Goal: Task Accomplishment & Management: Manage account settings

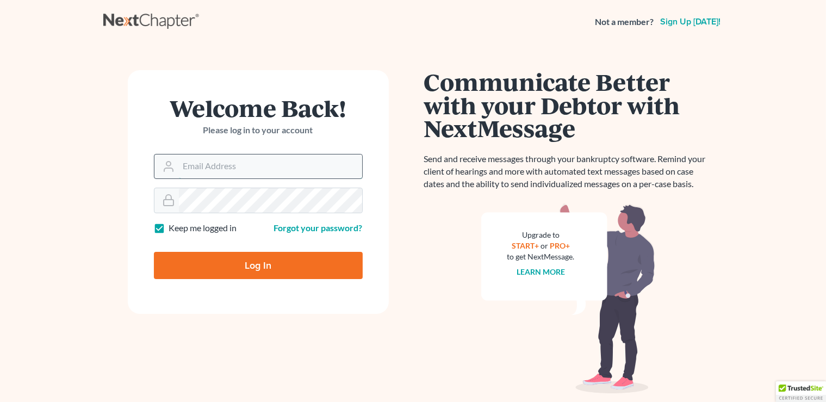
click at [194, 166] on input "Email Address" at bounding box center [270, 166] width 183 height 24
type input "[EMAIL_ADDRESS][DOMAIN_NAME]"
click at [246, 266] on input "Log In" at bounding box center [258, 265] width 209 height 27
type input "Thinking..."
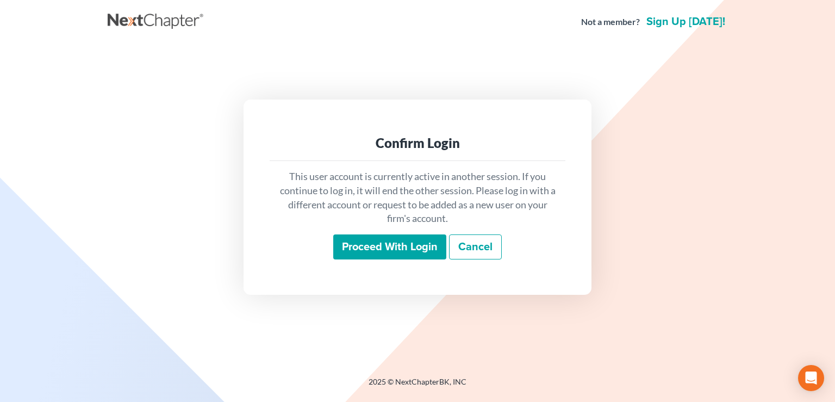
click at [419, 247] on input "Proceed with login" at bounding box center [389, 246] width 113 height 25
